Goal: Information Seeking & Learning: Learn about a topic

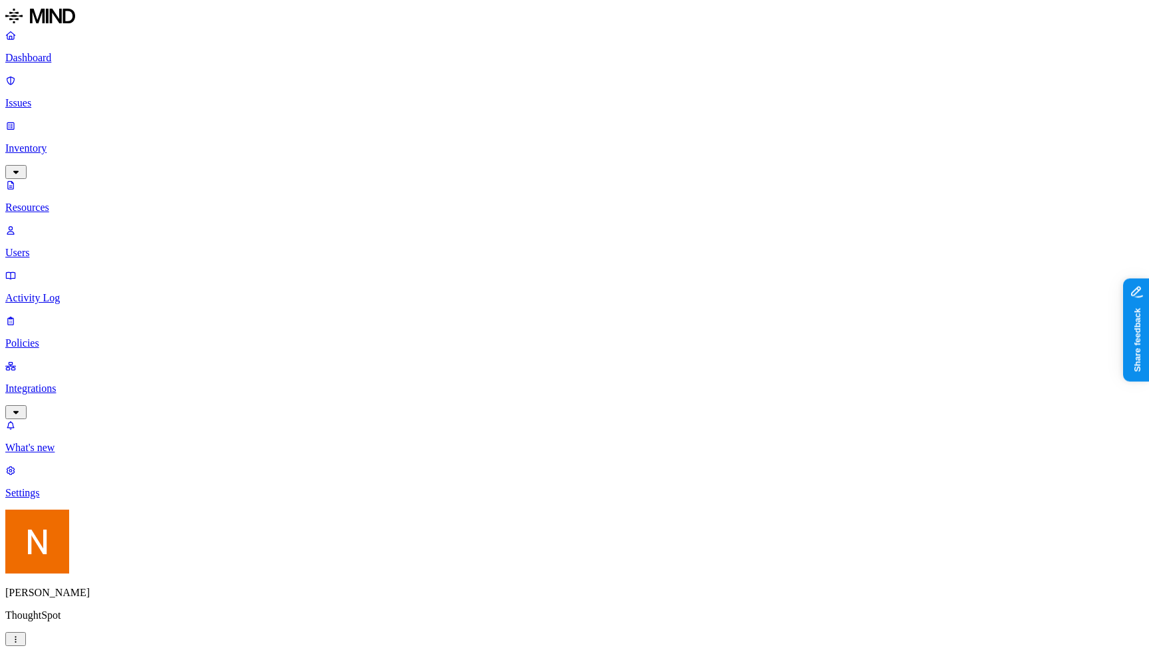
click at [293, 659] on div "Resources" at bounding box center [574, 668] width 1138 height 18
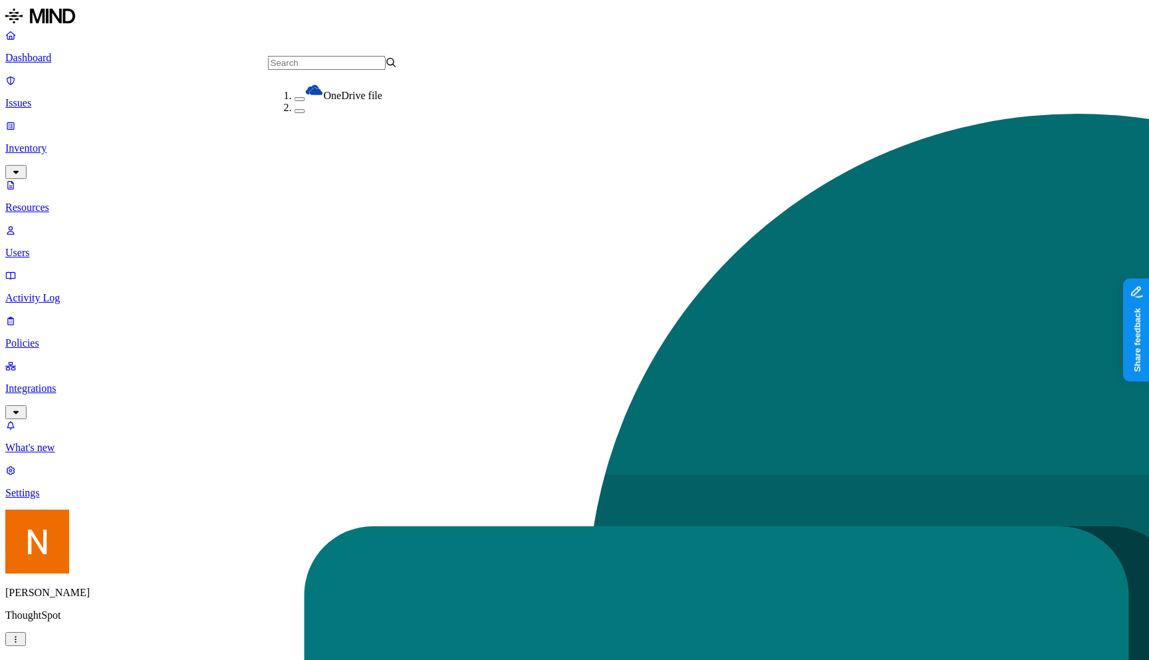
scroll to position [61, 0]
click at [354, 659] on h2 "Resources" at bounding box center [574, 668] width 1138 height 18
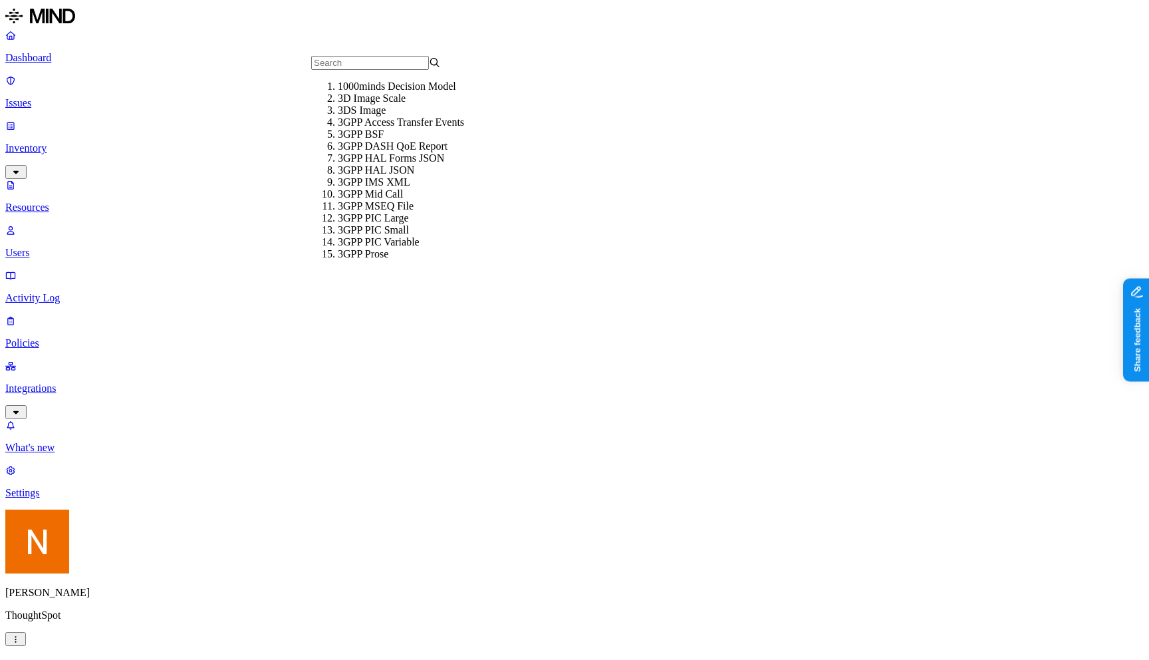
click at [616, 659] on h2 "Resources" at bounding box center [574, 668] width 1138 height 18
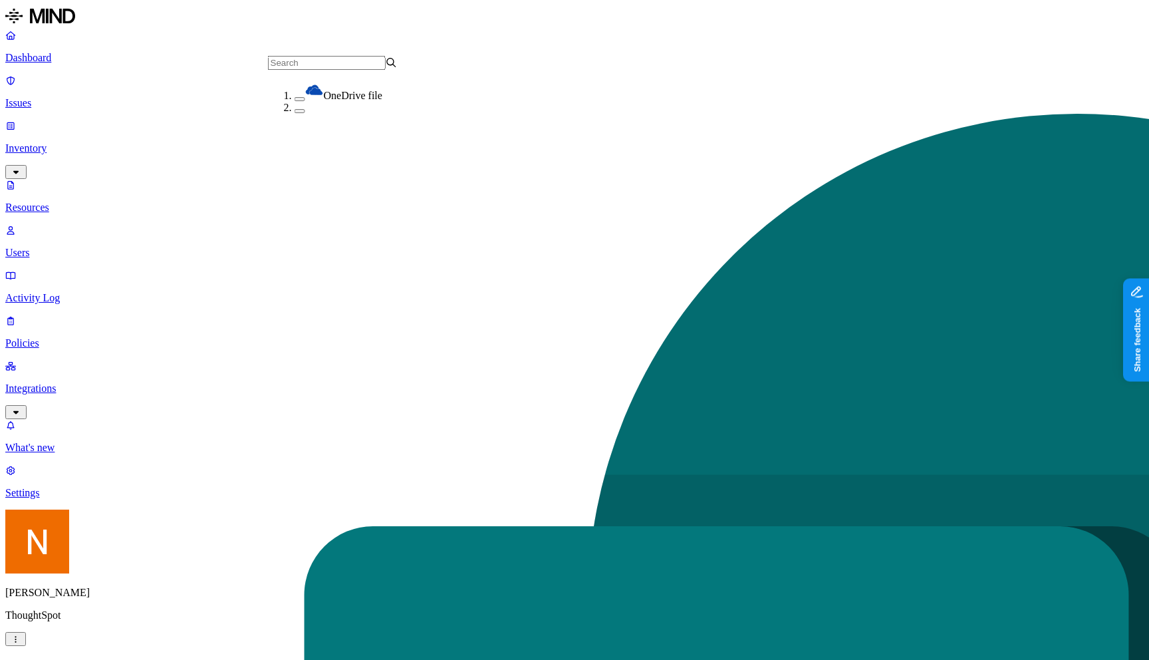
click at [396, 659] on header "Resources" at bounding box center [574, 668] width 1138 height 18
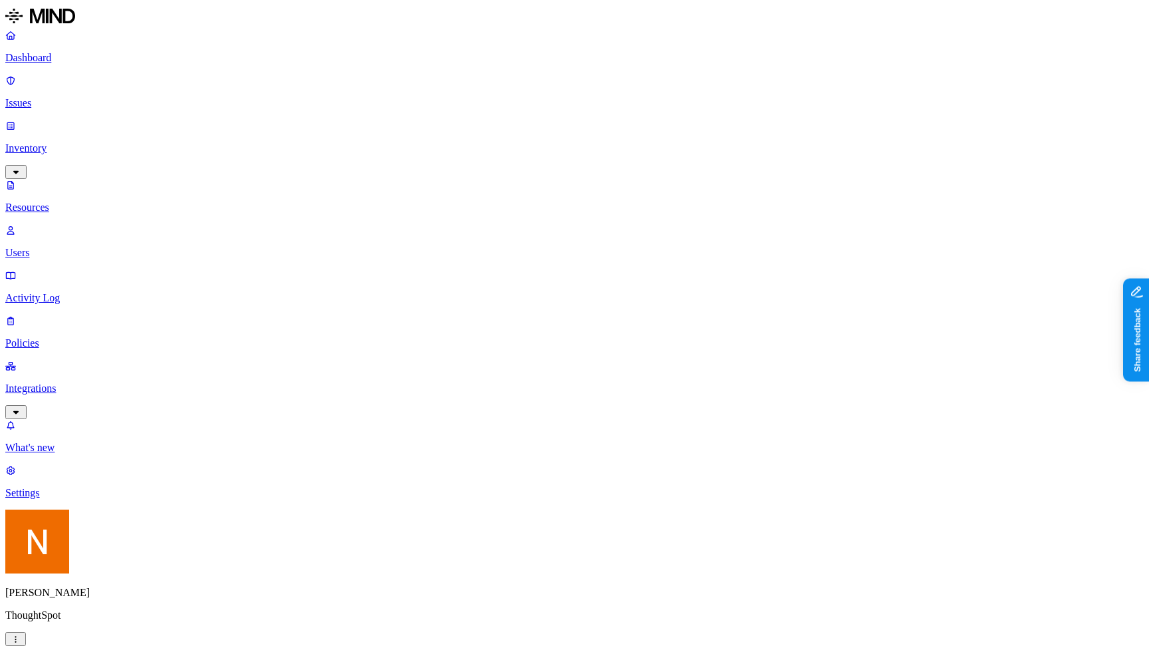
scroll to position [267, 0]
click at [122, 201] on p "Resources" at bounding box center [574, 207] width 1138 height 12
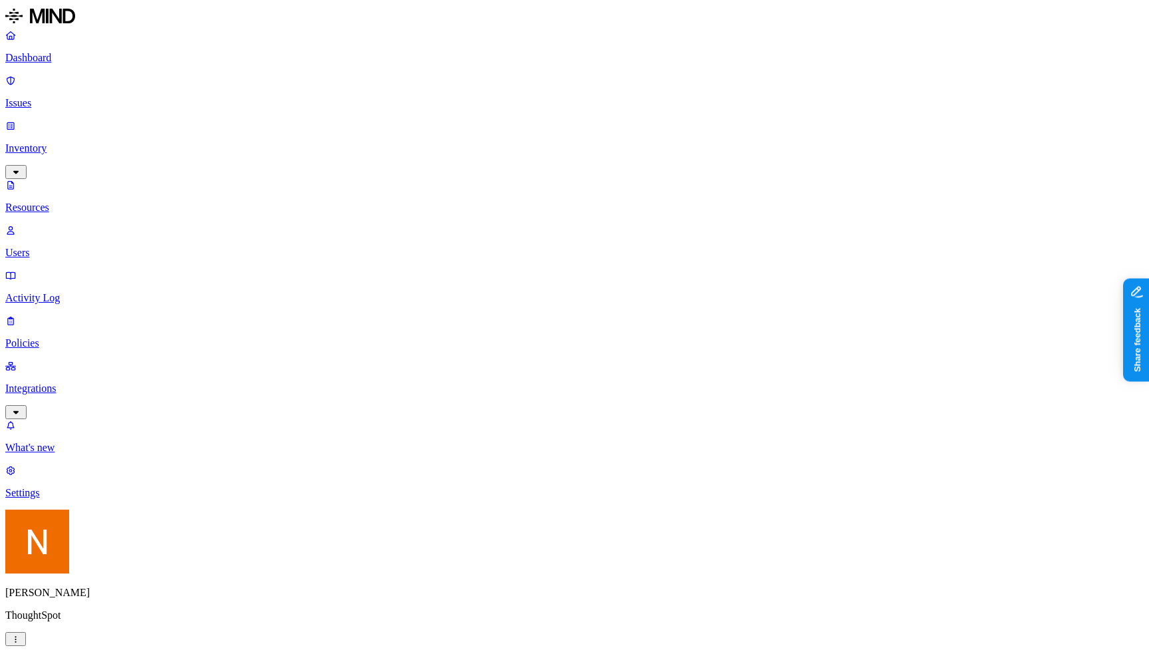
click at [88, 337] on p "Policies" at bounding box center [574, 343] width 1138 height 12
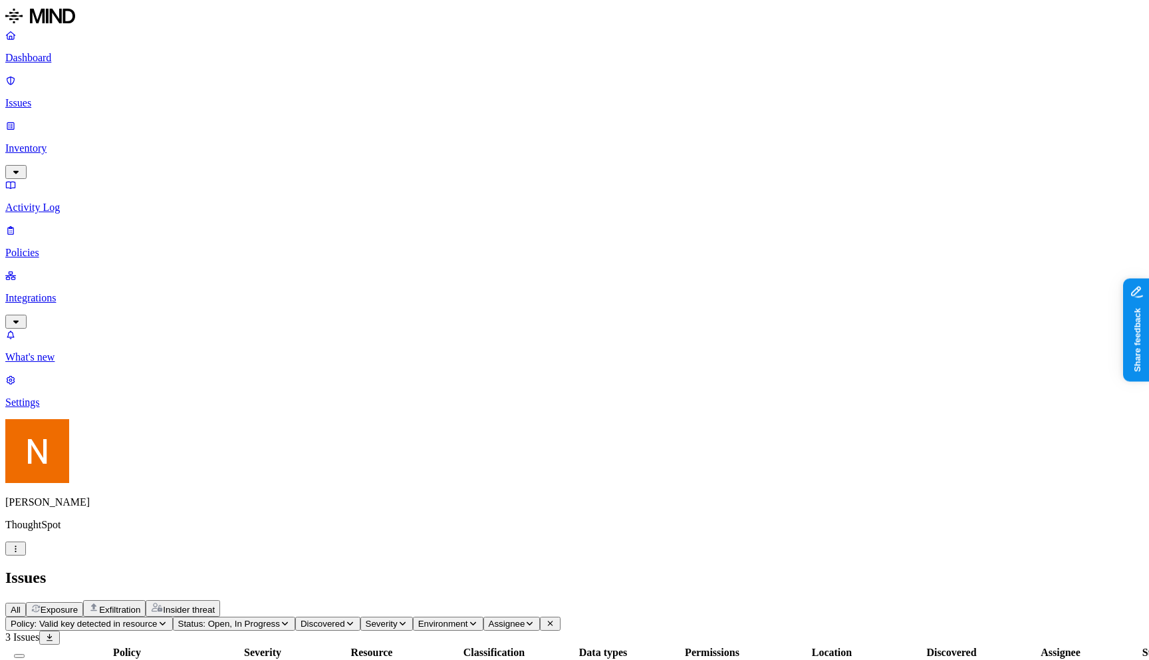
click at [56, 97] on p "Issues" at bounding box center [574, 103] width 1138 height 12
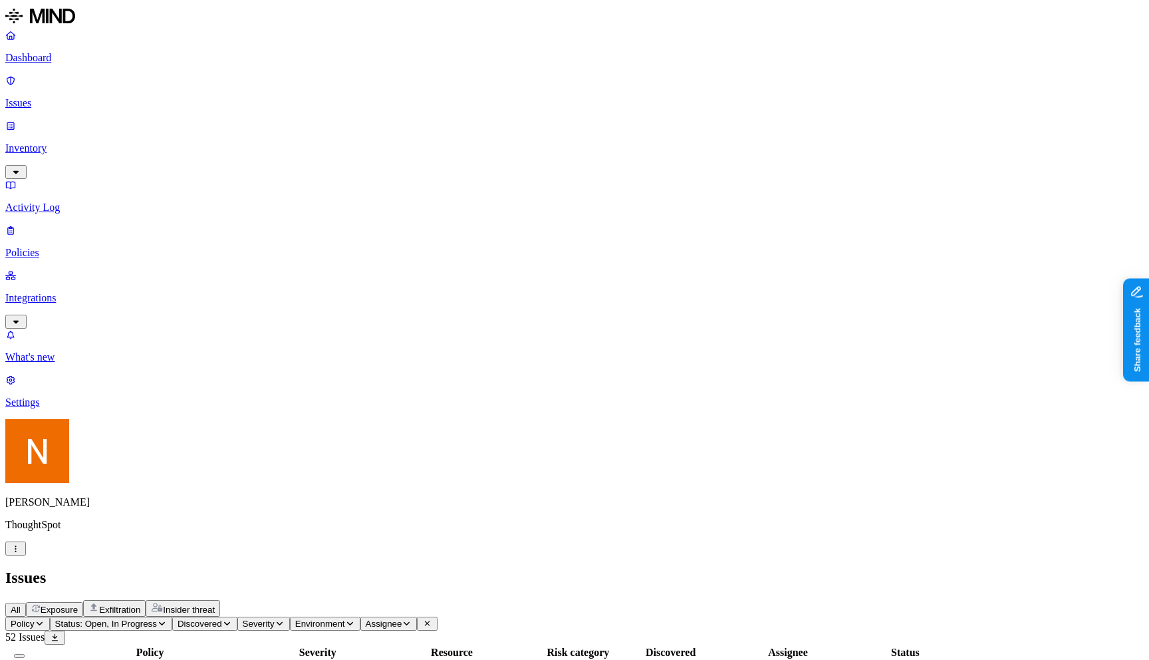
click at [433, 568] on h2 "Issues" at bounding box center [574, 577] width 1138 height 18
click at [101, 201] on p "Activity Log" at bounding box center [574, 207] width 1138 height 12
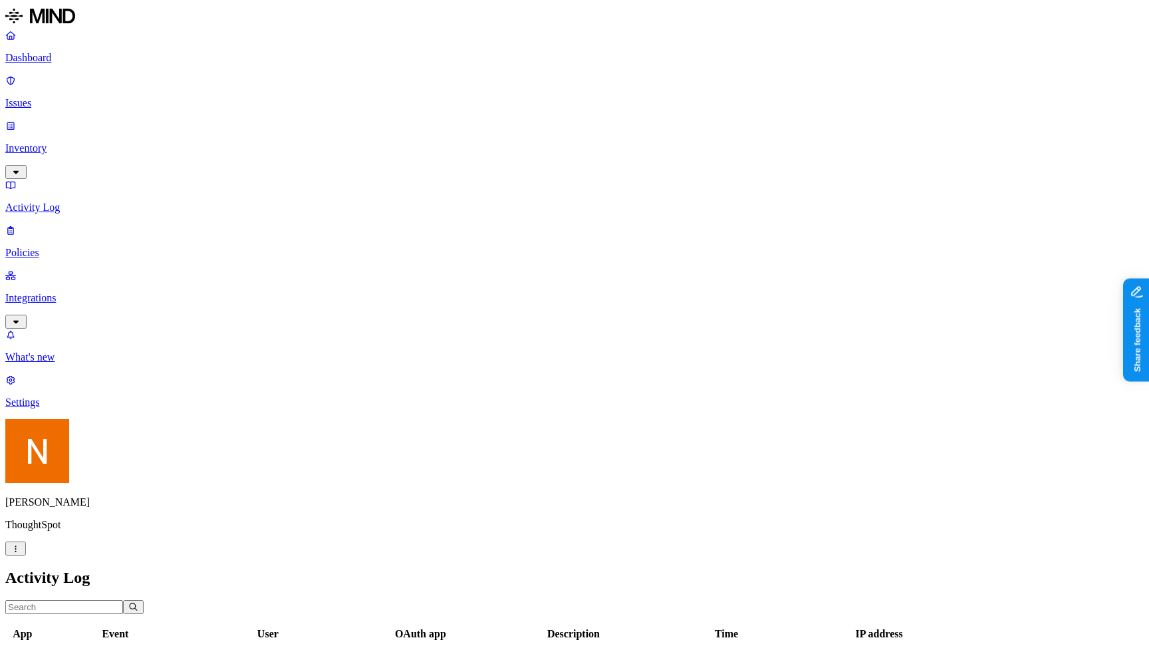
click at [94, 247] on p "Policies" at bounding box center [574, 253] width 1138 height 12
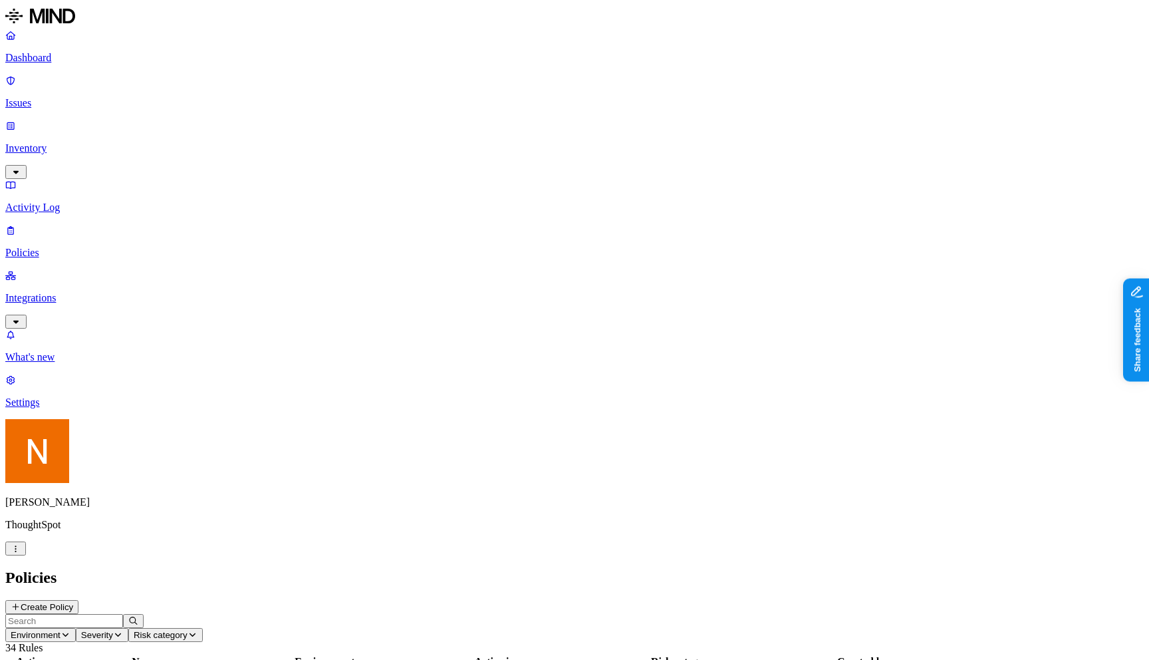
click at [858, 568] on header "Policies Create Policy" at bounding box center [574, 590] width 1138 height 45
click at [110, 90] on link "Issues" at bounding box center [574, 91] width 1138 height 35
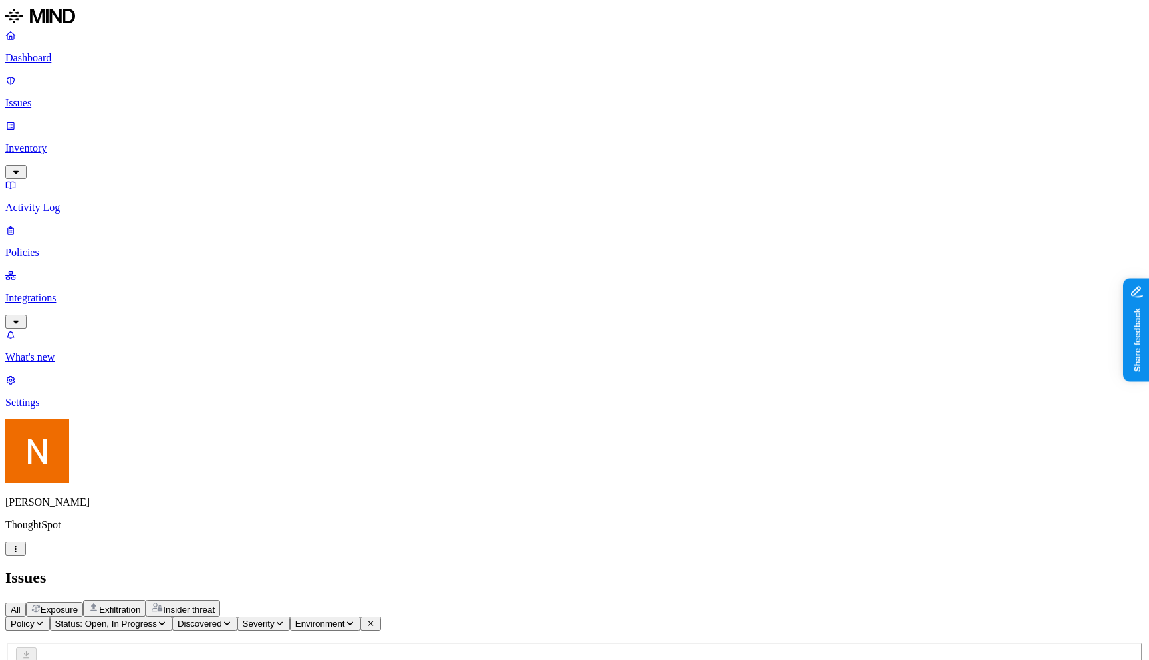
click at [86, 120] on link "Inventory" at bounding box center [574, 148] width 1138 height 57
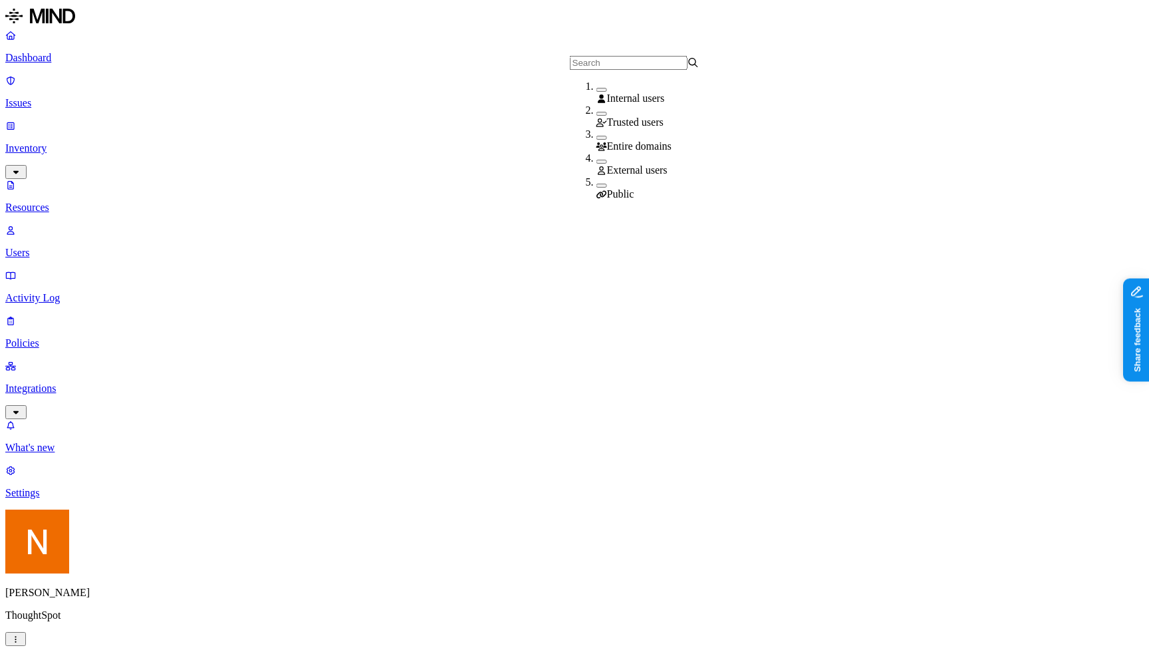
click at [644, 659] on h2 "Resources" at bounding box center [574, 668] width 1138 height 18
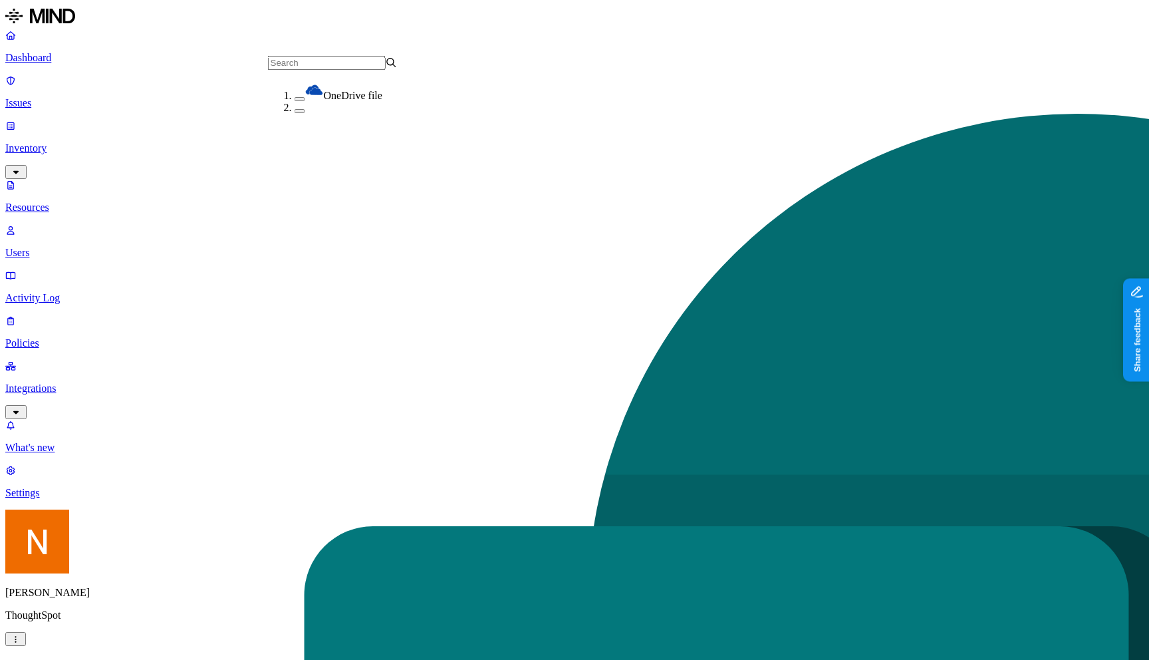
click at [426, 659] on header "Resources" at bounding box center [574, 668] width 1138 height 18
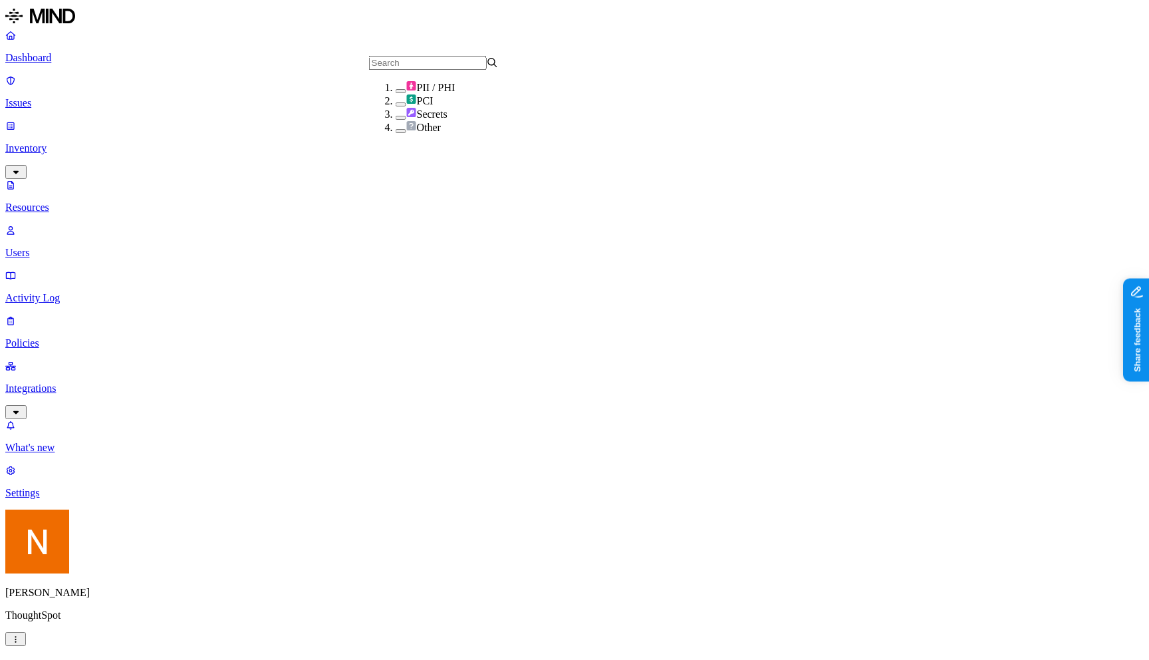
click at [406, 91] on img at bounding box center [411, 85] width 11 height 11
click at [473, 659] on h2 "Resources" at bounding box center [574, 668] width 1138 height 18
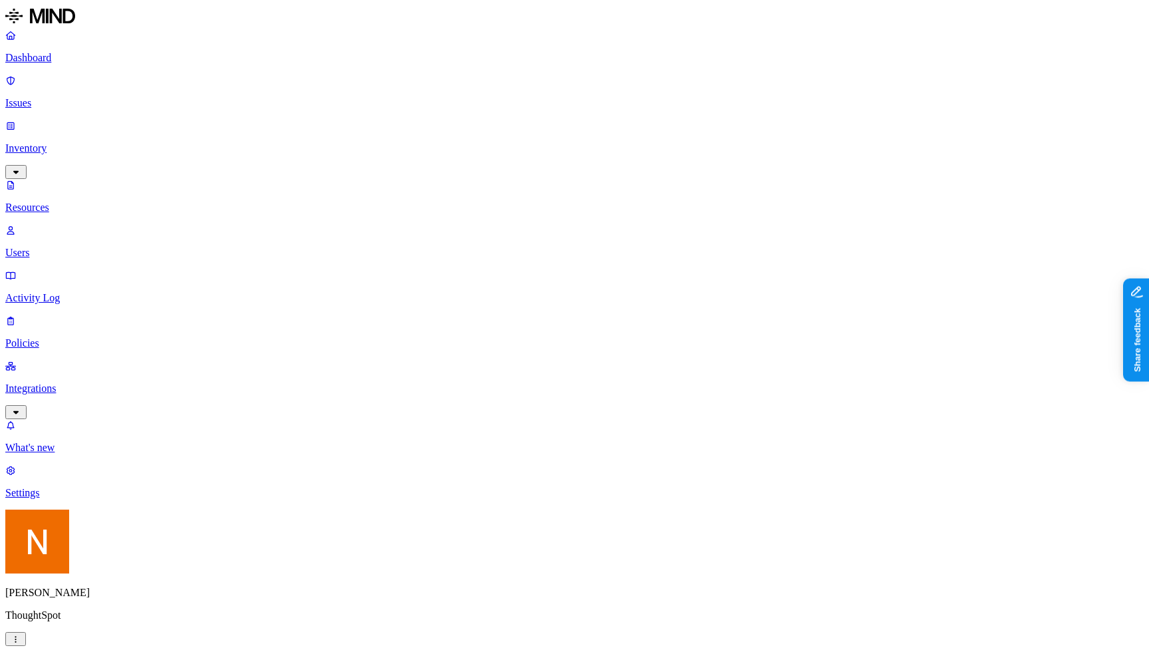
click at [26, 645] on button "button" at bounding box center [15, 639] width 21 height 14
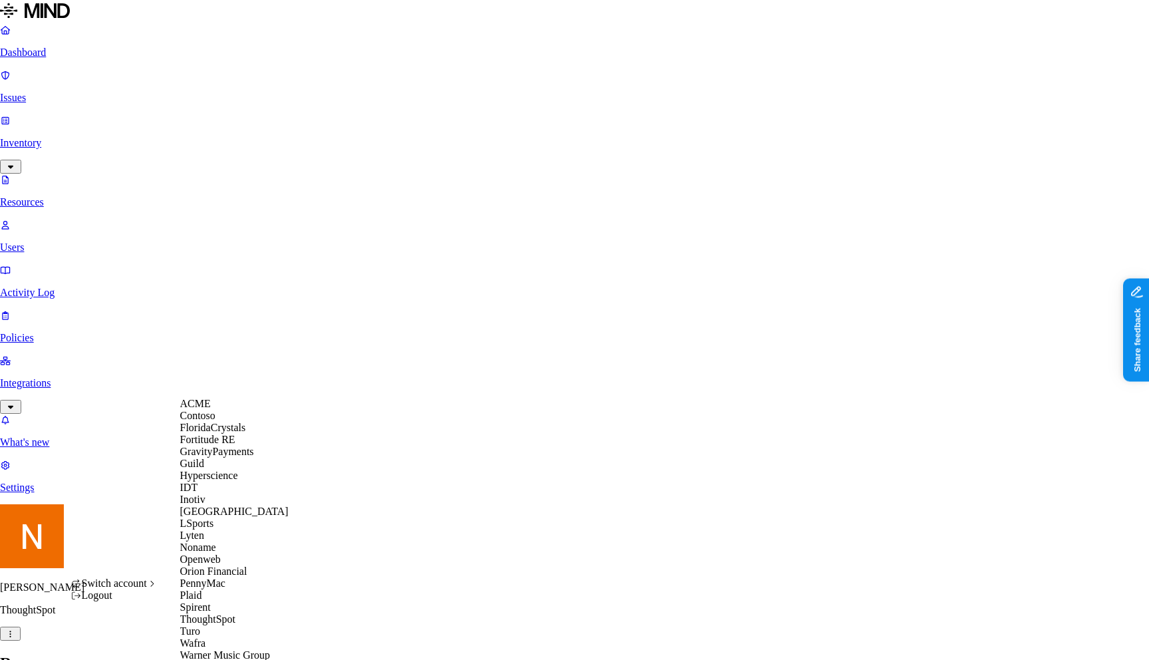
click at [231, 410] on div "ACME" at bounding box center [234, 404] width 108 height 12
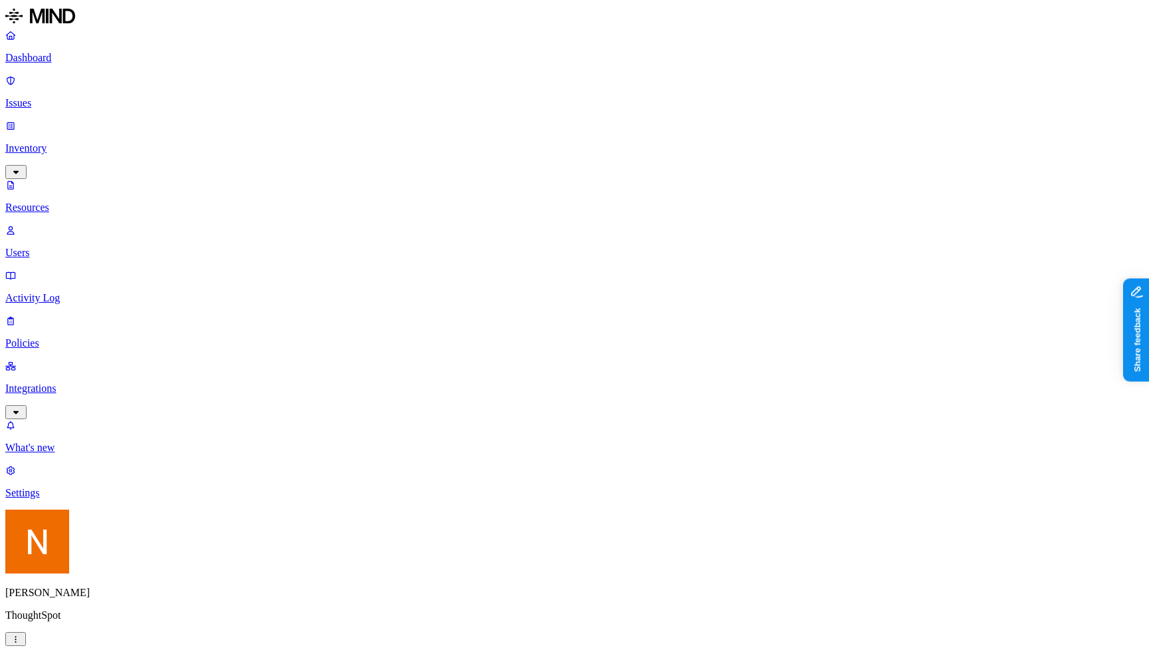
click at [35, 432] on nav "Dashboard Issues Inventory Resources Users Activity Log Policies Integrations W…" at bounding box center [574, 263] width 1138 height 469
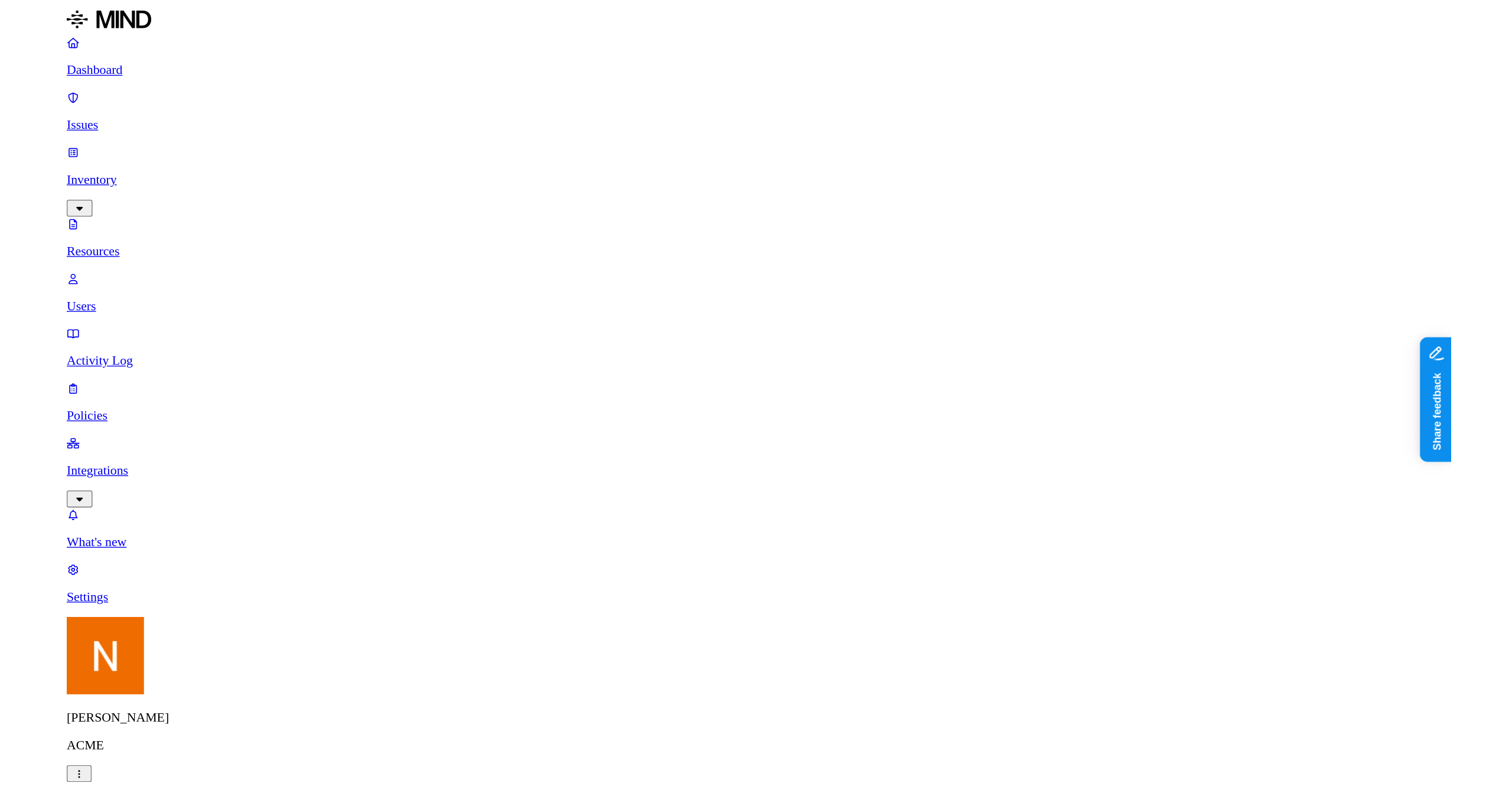
scroll to position [59, 0]
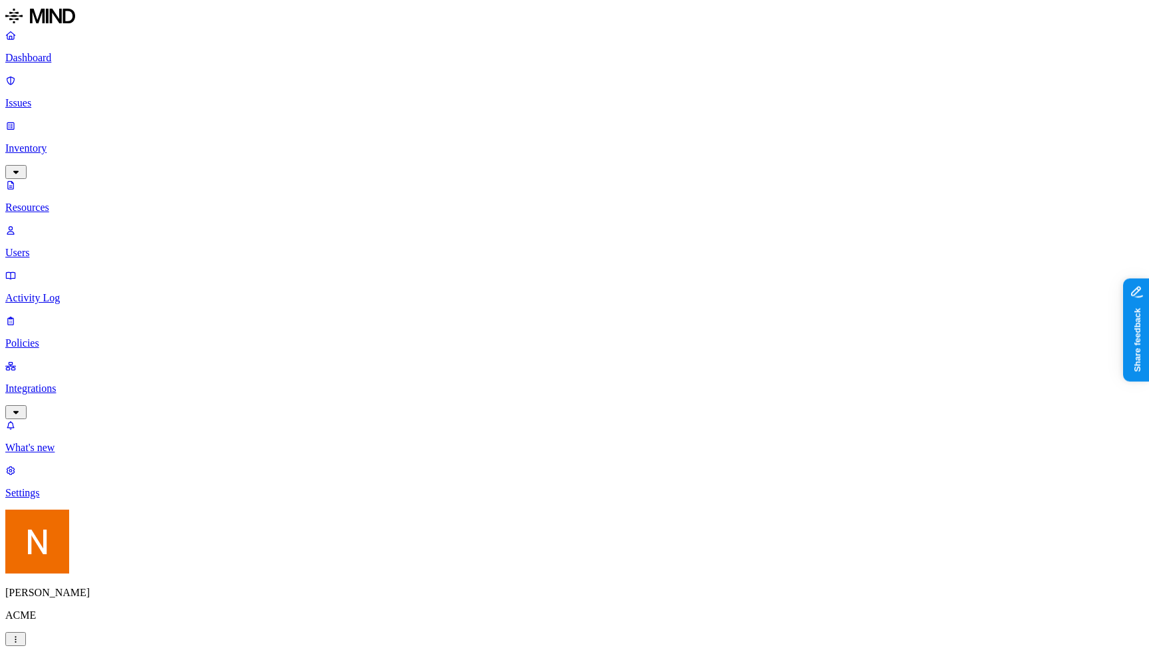
drag, startPoint x: 507, startPoint y: 70, endPoint x: 523, endPoint y: 70, distance: 15.3
drag, startPoint x: 523, startPoint y: 70, endPoint x: 531, endPoint y: 70, distance: 8.0
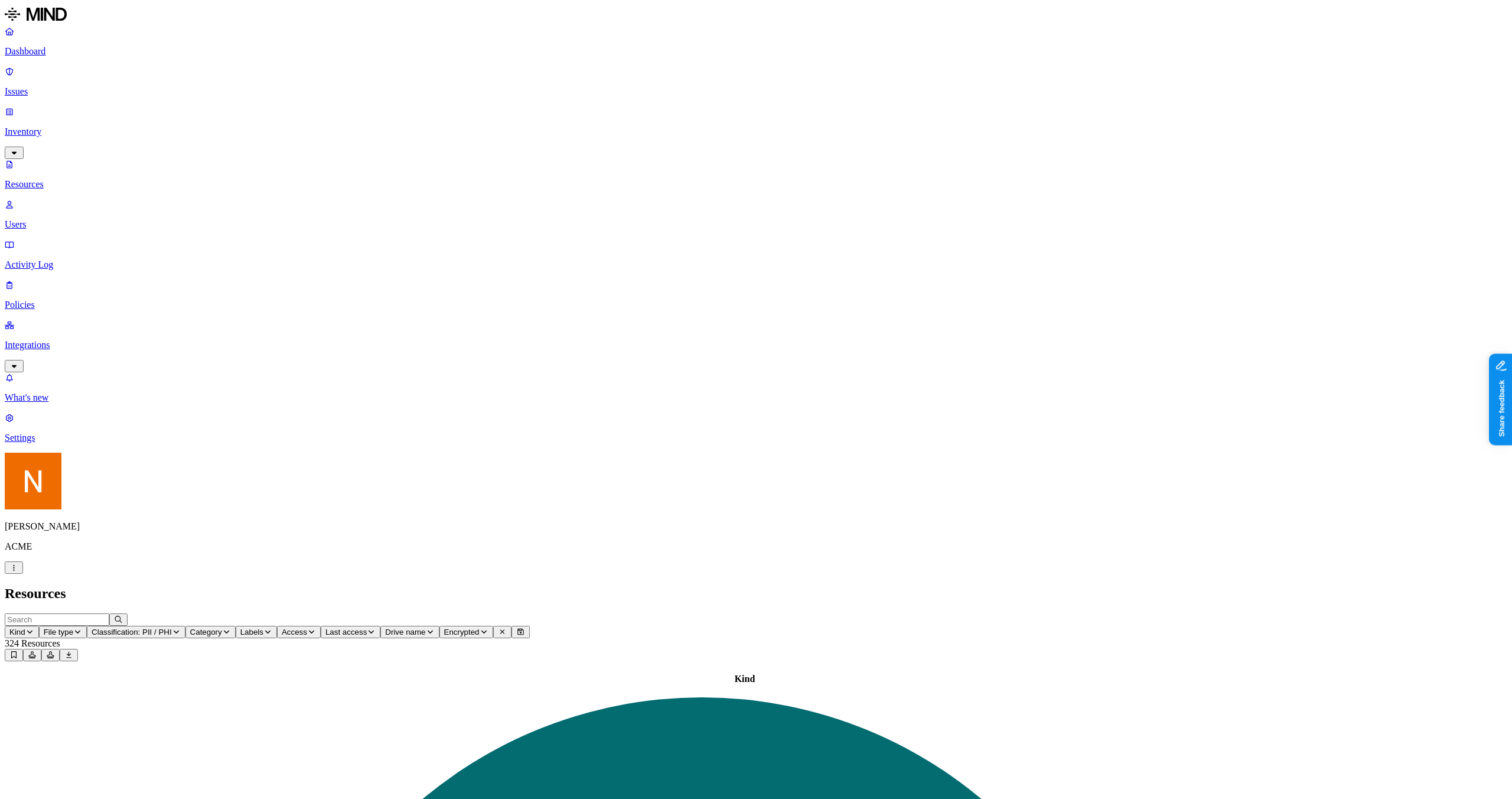
scroll to position [25, 0]
